Goal: Task Accomplishment & Management: Manage account settings

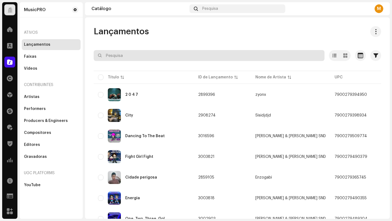
click at [144, 56] on input "text" at bounding box center [209, 55] width 231 height 11
paste input "190296871399"
type input "190296871399"
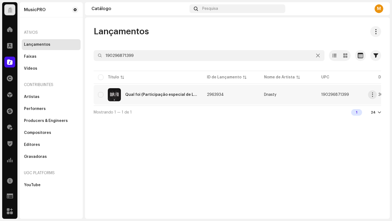
click at [199, 89] on td "Qual foi (Participação especial de L7NNON)" at bounding box center [148, 95] width 109 height 20
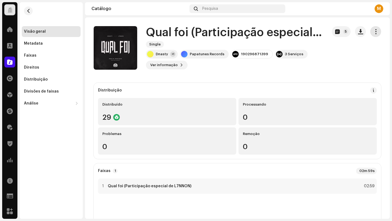
click at [292, 31] on button "button" at bounding box center [375, 31] width 11 height 11
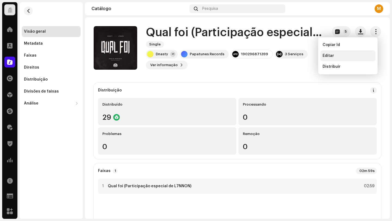
click at [292, 55] on span "Editar" at bounding box center [328, 56] width 11 height 4
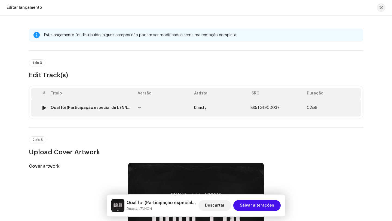
click at [156, 102] on td "—" at bounding box center [164, 107] width 56 height 17
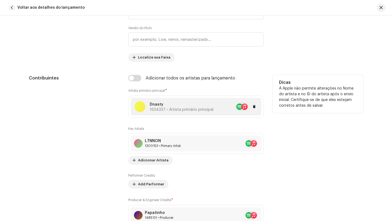
scroll to position [363, 0]
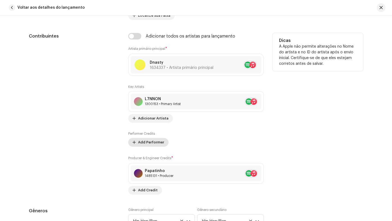
click at [154, 143] on span "Add Performer" at bounding box center [151, 142] width 26 height 11
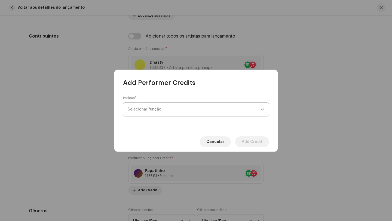
click at [161, 110] on span "Selecionar função" at bounding box center [194, 110] width 133 height 14
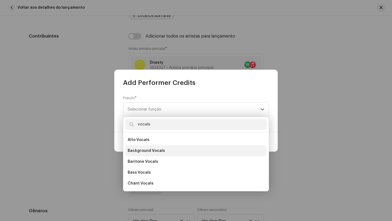
scroll to position [98, 0]
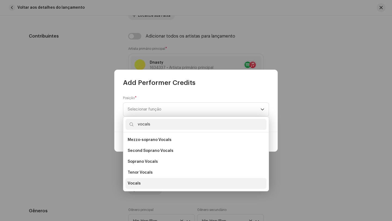
type input "vocals"
click at [131, 185] on span "Vocals" at bounding box center [134, 183] width 13 height 5
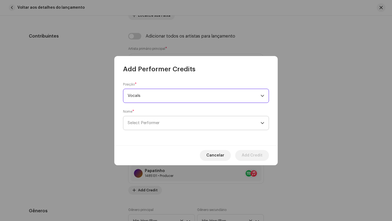
click at [162, 123] on span "Select Performer" at bounding box center [194, 123] width 133 height 14
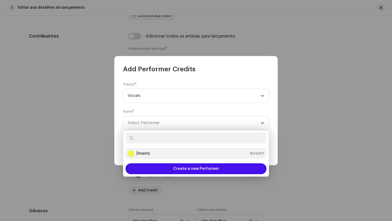
click at [151, 151] on div "Dnasty 1634337" at bounding box center [196, 153] width 137 height 7
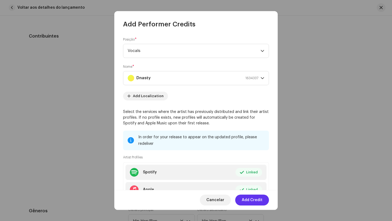
click at [256, 191] on span "Add Credit" at bounding box center [252, 200] width 21 height 11
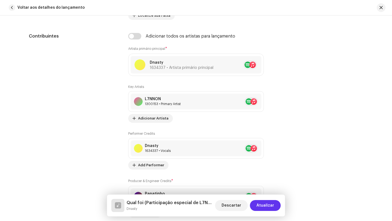
click at [265, 191] on span "Atualizar" at bounding box center [266, 205] width 18 height 11
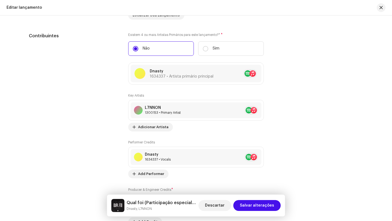
scroll to position [491, 0]
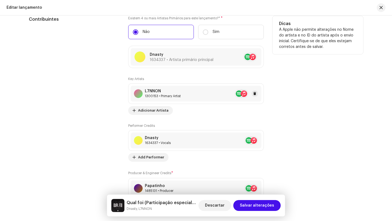
click at [178, 95] on div "1300153 • Primary Artist" at bounding box center [163, 96] width 36 height 4
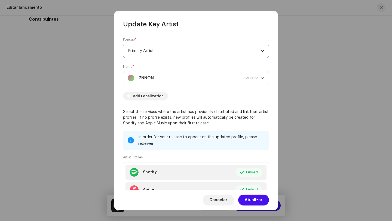
click at [150, 49] on span "Primary Artist" at bounding box center [194, 51] width 133 height 14
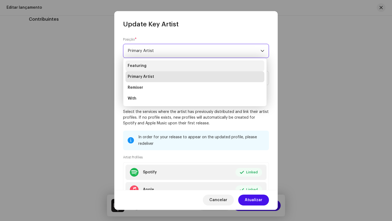
click at [158, 68] on li "Featuring" at bounding box center [195, 65] width 139 height 11
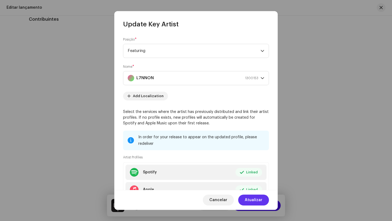
click at [258, 191] on span "Atualizar" at bounding box center [254, 200] width 18 height 11
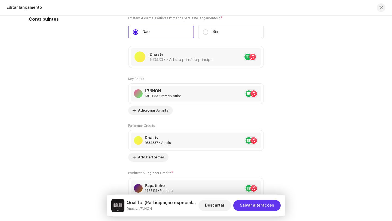
click at [267, 191] on span "Salvar alterações" at bounding box center [257, 205] width 34 height 11
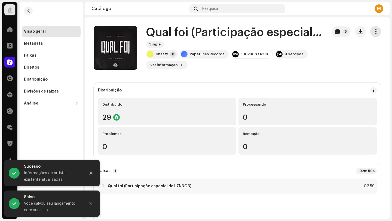
click at [292, 28] on button "button" at bounding box center [375, 31] width 11 height 11
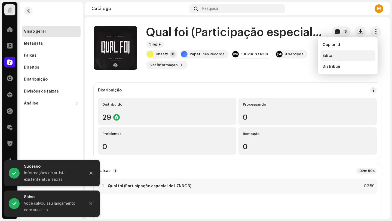
click at [292, 55] on div "Editar" at bounding box center [348, 56] width 51 height 4
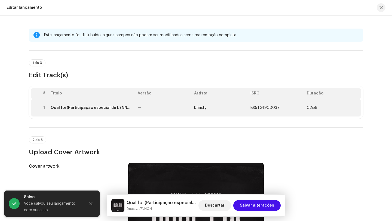
click at [126, 114] on td "Qual foi (Participação especial de L7NNON)" at bounding box center [91, 107] width 87 height 17
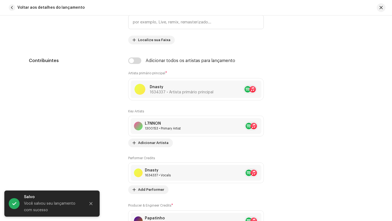
scroll to position [340, 0]
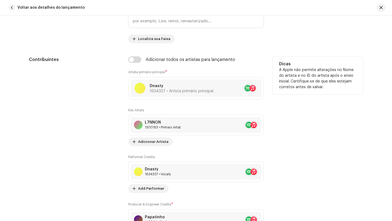
click at [180, 126] on div "L7NNON 1300153 • Primary Artist" at bounding box center [163, 124] width 36 height 9
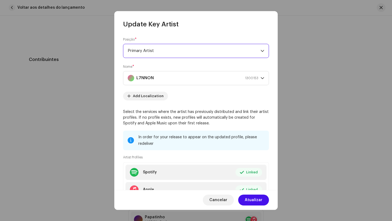
click at [159, 51] on span "Primary Artist" at bounding box center [194, 51] width 133 height 14
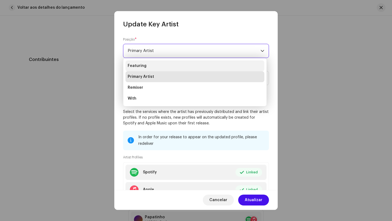
click at [162, 64] on li "Featuring" at bounding box center [195, 65] width 139 height 11
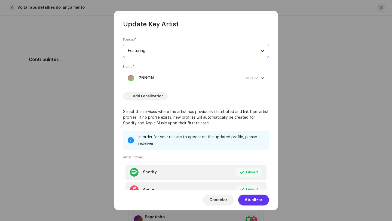
click at [257, 191] on span "Atualizar" at bounding box center [254, 200] width 18 height 11
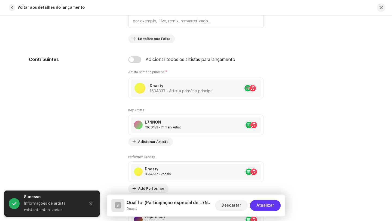
click at [264, 191] on span "Atualizar" at bounding box center [266, 205] width 18 height 11
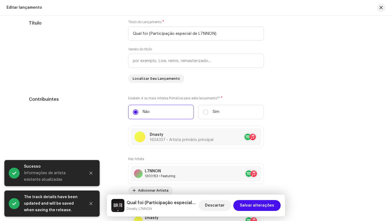
scroll to position [454, 0]
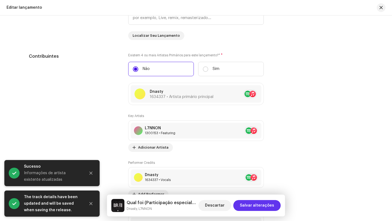
click at [265, 191] on span "Salvar alterações" at bounding box center [257, 205] width 34 height 11
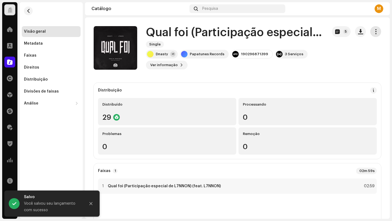
click at [292, 29] on span "button" at bounding box center [375, 31] width 5 height 4
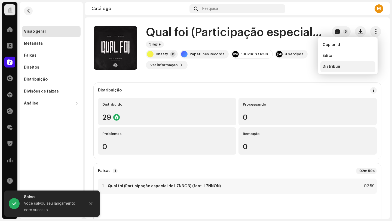
click at [292, 65] on div "Distribuir" at bounding box center [348, 67] width 51 height 4
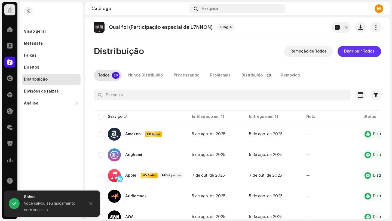
click at [292, 54] on span "Distribuir Todos" at bounding box center [359, 51] width 31 height 11
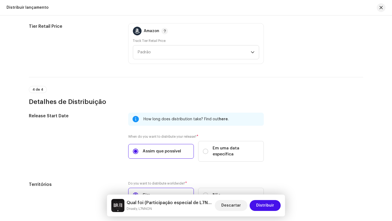
scroll to position [778, 0]
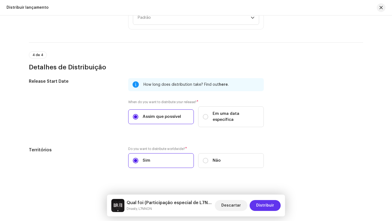
click at [270, 191] on span "Distribuir" at bounding box center [265, 205] width 18 height 11
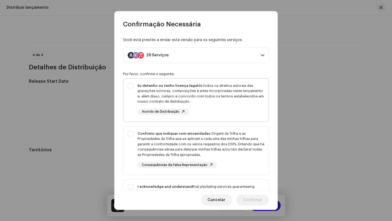
click at [129, 98] on div "Eu detenho ou tenho licença legal de todos os direitos autorais das gravações s…" at bounding box center [195, 99] width 145 height 41
checkbox input "true"
click at [130, 139] on div "Confirmo que indiquei com sinceridade a Origem da Trilha e as Propriedades da T…" at bounding box center [195, 150] width 145 height 46
checkbox input "true"
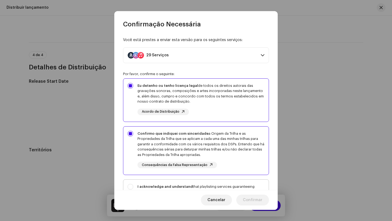
click at [128, 186] on div "I acknowledge and understand that playlisting services guaranteeing "increased …" at bounding box center [195, 205] width 145 height 50
checkbox input "true"
click at [254, 191] on span "Confirmar" at bounding box center [253, 200] width 20 height 11
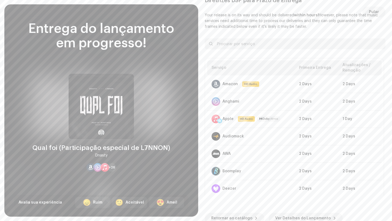
click at [292, 14] on span "Pular" at bounding box center [374, 12] width 10 height 11
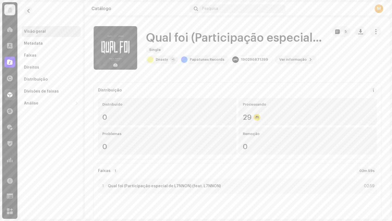
click at [11, 98] on div at bounding box center [9, 94] width 11 height 11
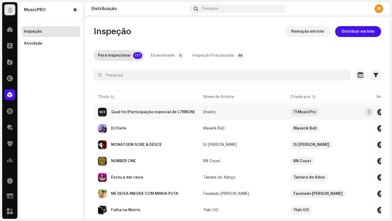
click at [160, 113] on div "Qual foi (Participação especial de L7NNON)" at bounding box center [153, 112] width 84 height 4
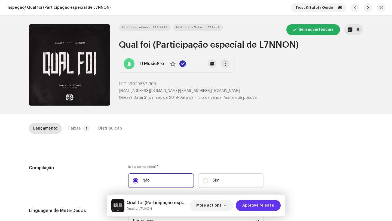
click at [257, 191] on span "Approve release" at bounding box center [258, 205] width 32 height 11
